Goal: Check status

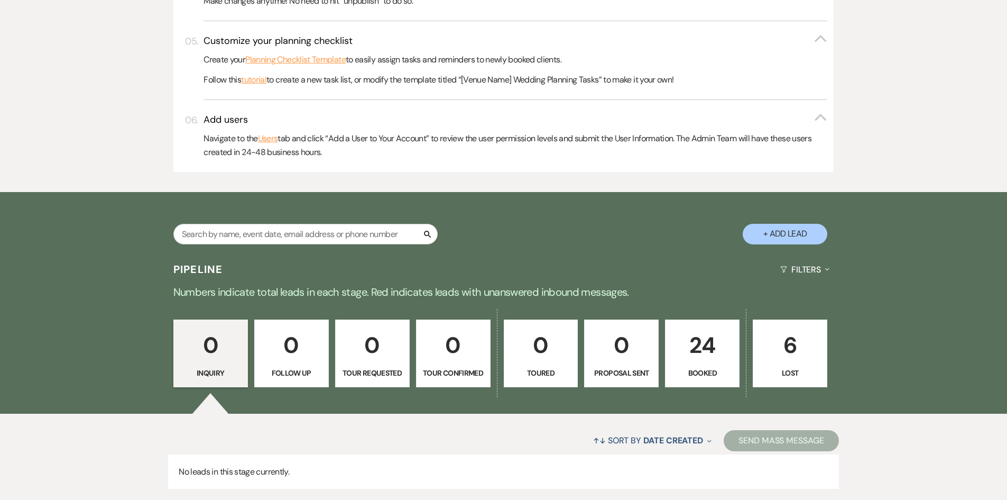
scroll to position [559, 0]
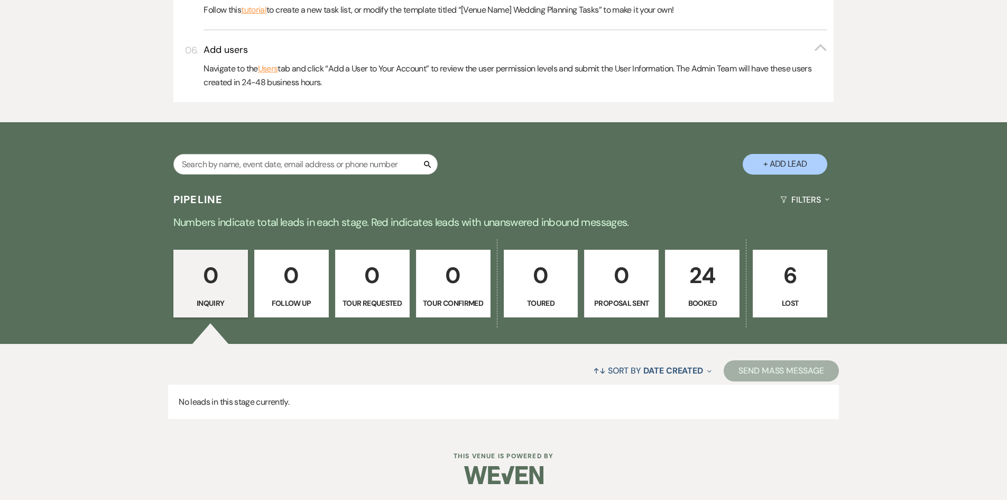
click at [701, 291] on p "24" at bounding box center [702, 275] width 61 height 35
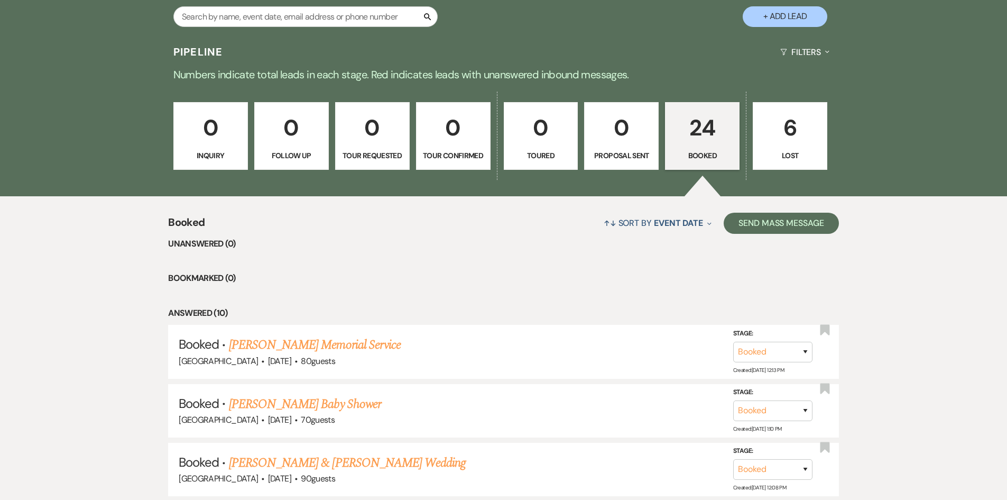
scroll to position [876, 0]
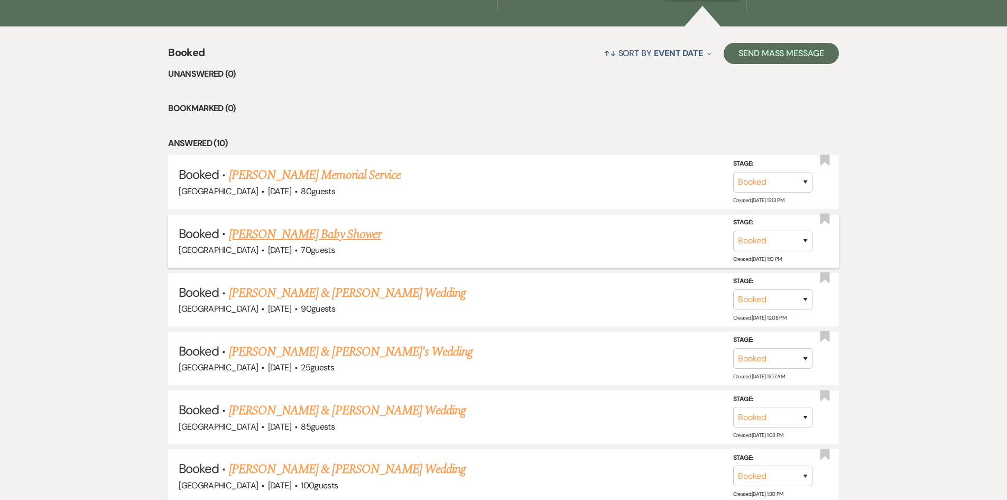
click at [324, 232] on link "[PERSON_NAME] Baby Shower" at bounding box center [305, 234] width 152 height 19
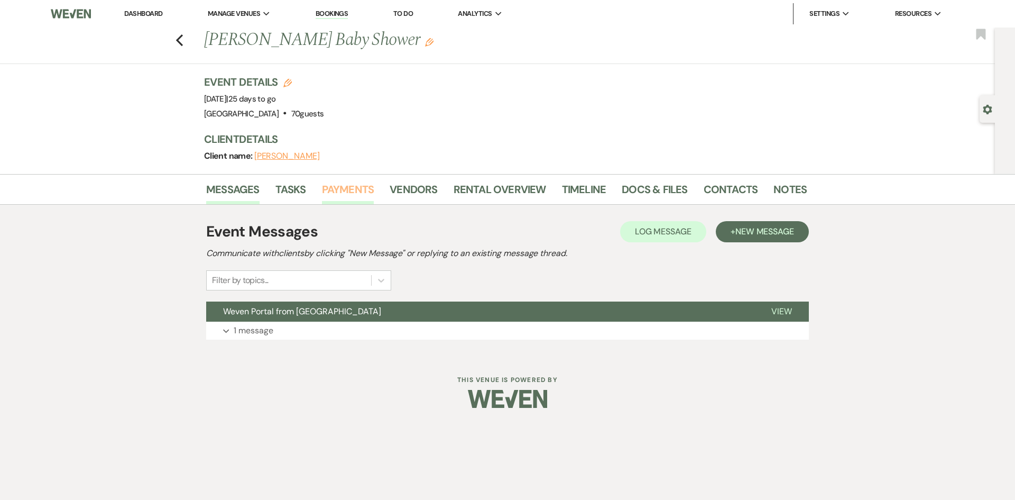
click at [349, 194] on link "Payments" at bounding box center [348, 192] width 52 height 23
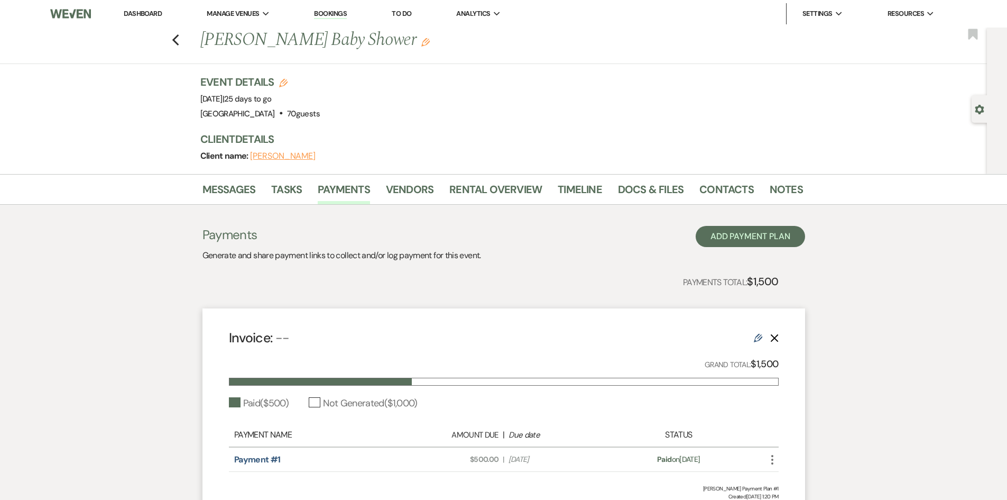
click at [128, 14] on link "Dashboard" at bounding box center [143, 13] width 38 height 9
